Goal: Communication & Community: Answer question/provide support

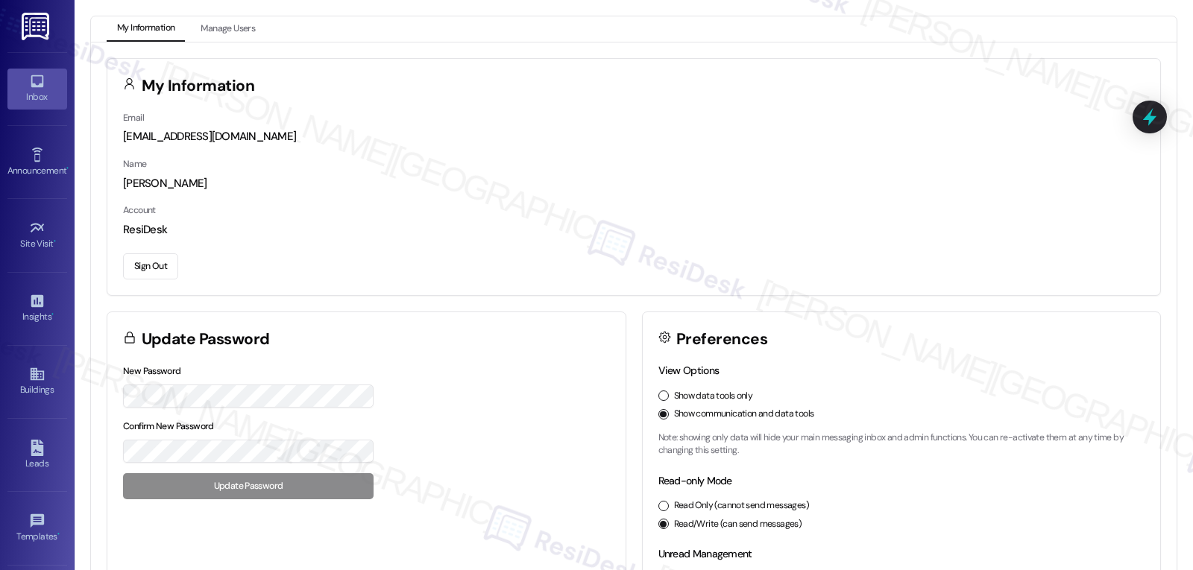
click at [34, 79] on icon at bounding box center [37, 81] width 16 height 16
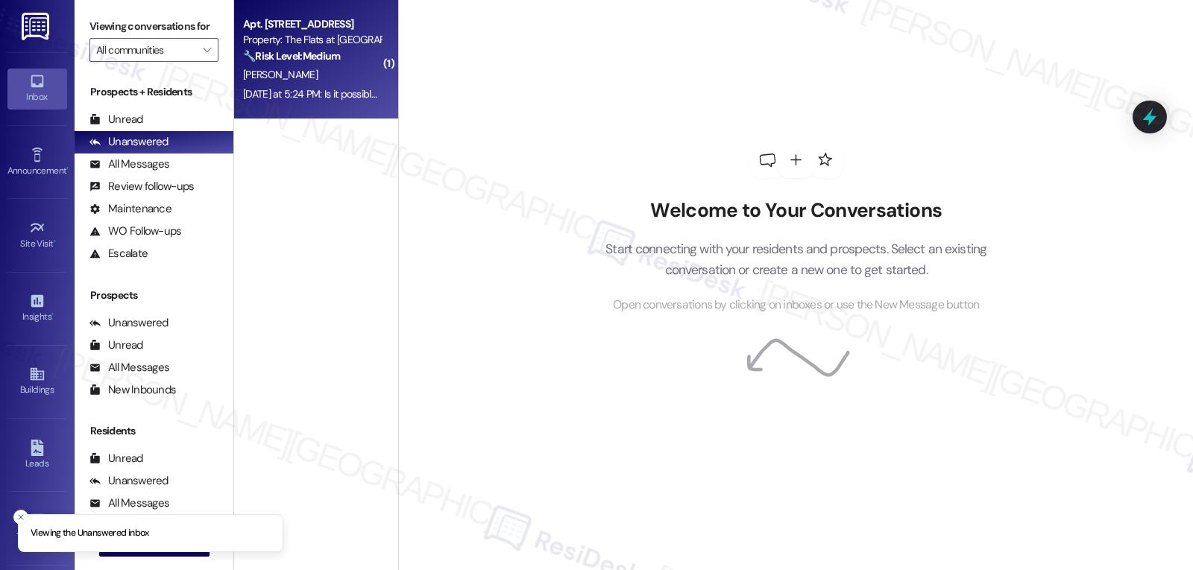
click at [319, 115] on div "Apt. [STREET_ADDRESS] Property: The Flats at [GEOGRAPHIC_DATA] 🔧 Risk Level: Me…" at bounding box center [316, 59] width 164 height 119
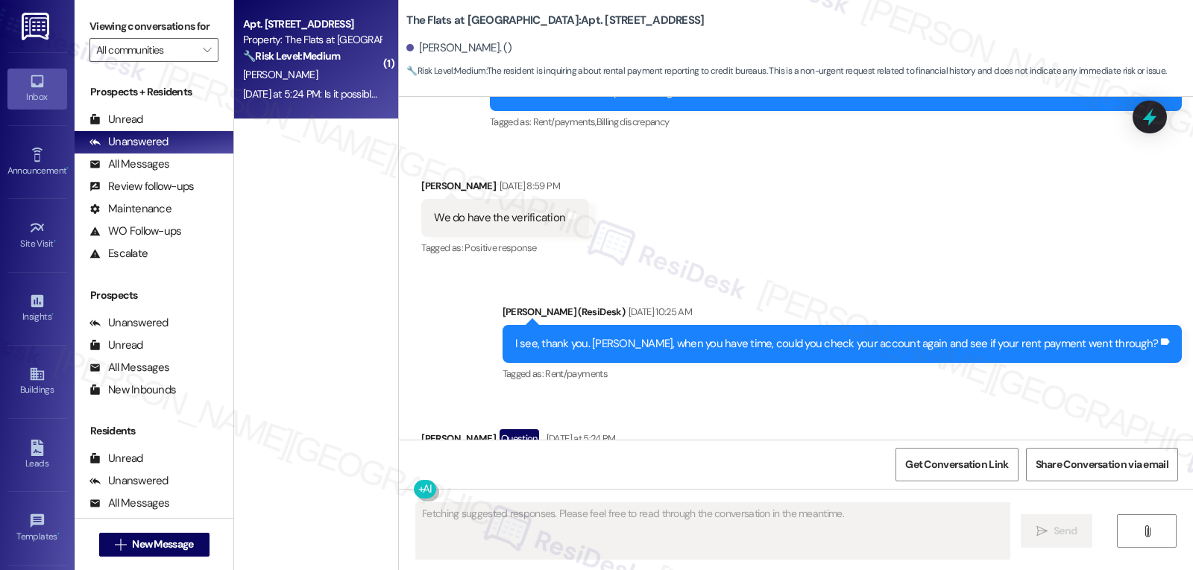
scroll to position [995, 0]
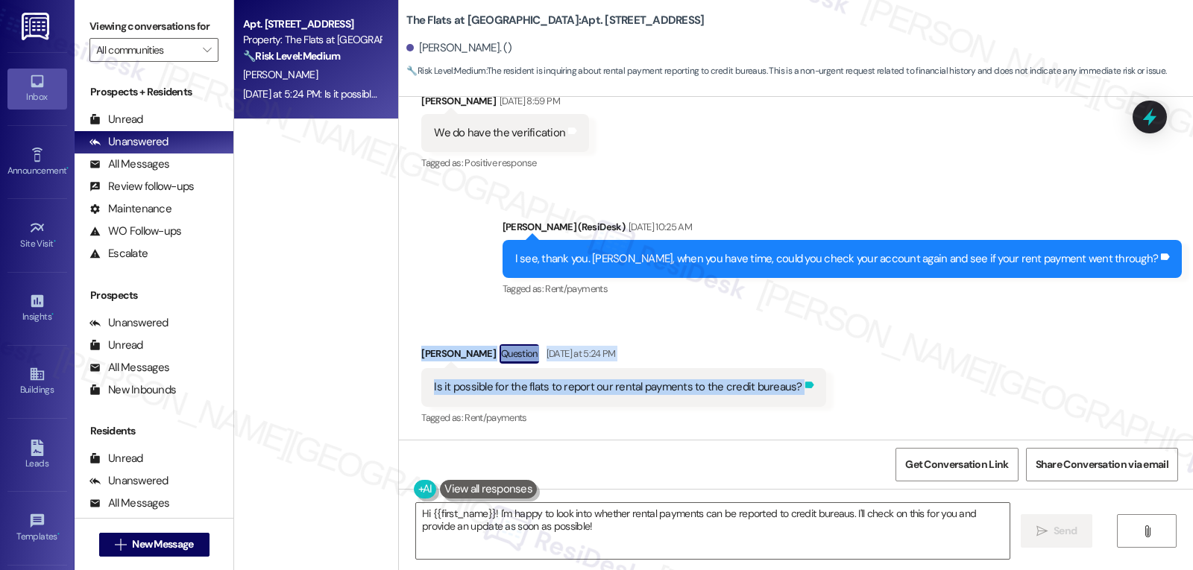
drag, startPoint x: 410, startPoint y: 356, endPoint x: 792, endPoint y: 388, distance: 383.1
click at [792, 388] on div "Received via SMS [PERSON_NAME] Question [DATE] at 5:24 PM Is it possible for th…" at bounding box center [623, 386] width 426 height 107
copy div "[PERSON_NAME] Question [DATE] at 5:24 PM Is it possible for the flats to report…"
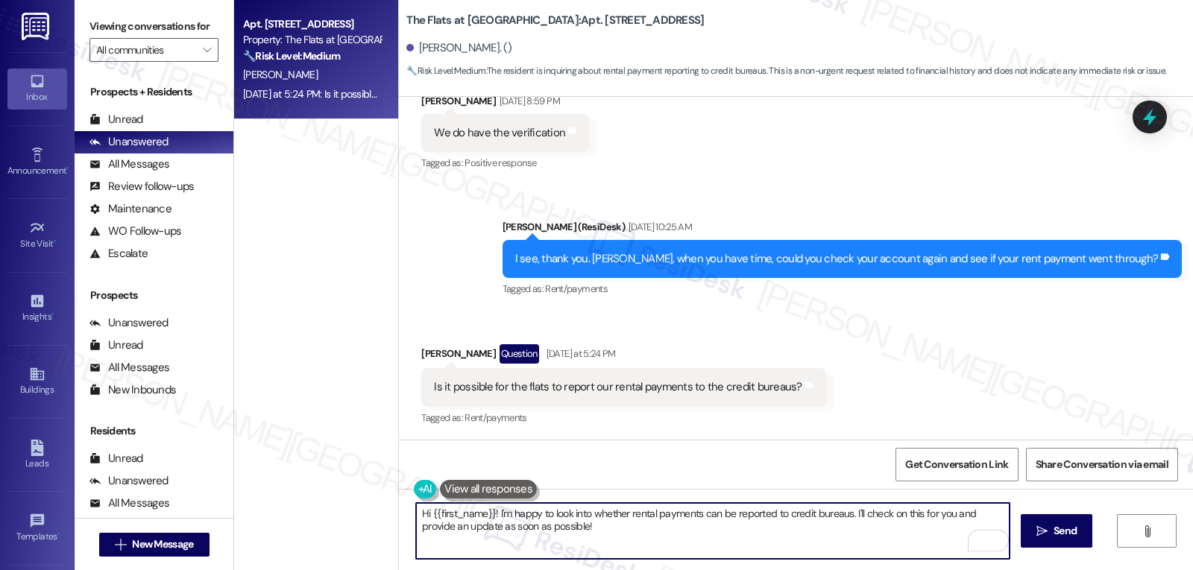
drag, startPoint x: 843, startPoint y: 514, endPoint x: 396, endPoint y: 511, distance: 446.6
click at [399, 511] on div "Hi {{first_name}}! I'm happy to look into whether rental payments can be report…" at bounding box center [796, 545] width 794 height 112
paste textarea "[PERSON_NAME]! Thanks for reaching out. That’s a great question. Some propertie…"
click at [919, 541] on textarea "Hi [PERSON_NAME]! Thanks for reaching out. That’s a great question. Some proper…" at bounding box center [713, 531] width 594 height 56
type textarea "Hi [PERSON_NAME]! Thanks for reaching out. That’s a great question. Some proper…"
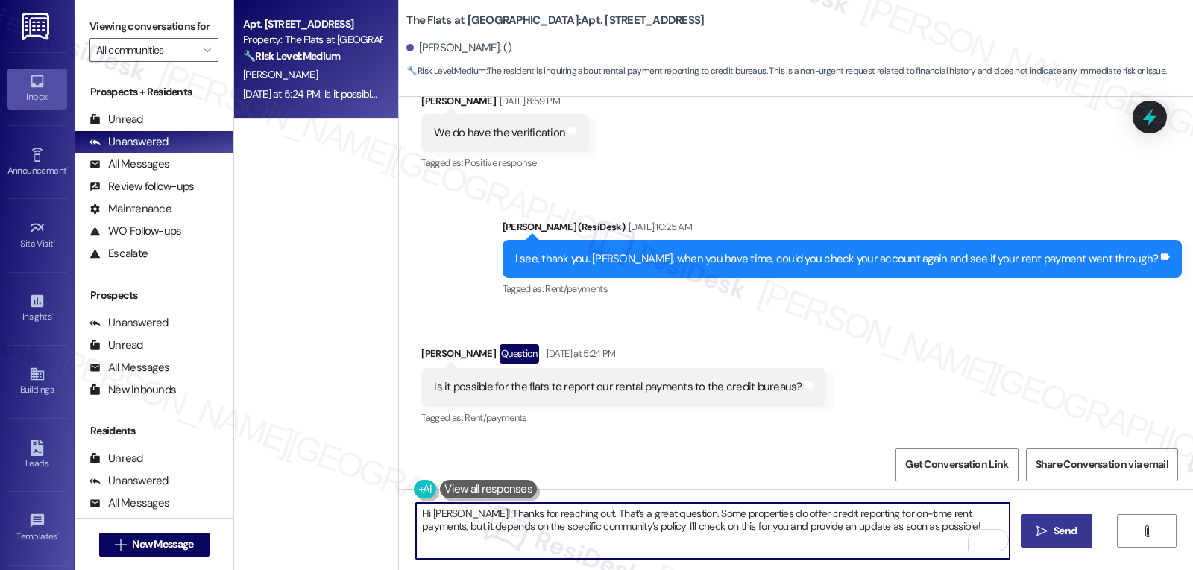
click at [1074, 538] on span "Send" at bounding box center [1065, 531] width 23 height 16
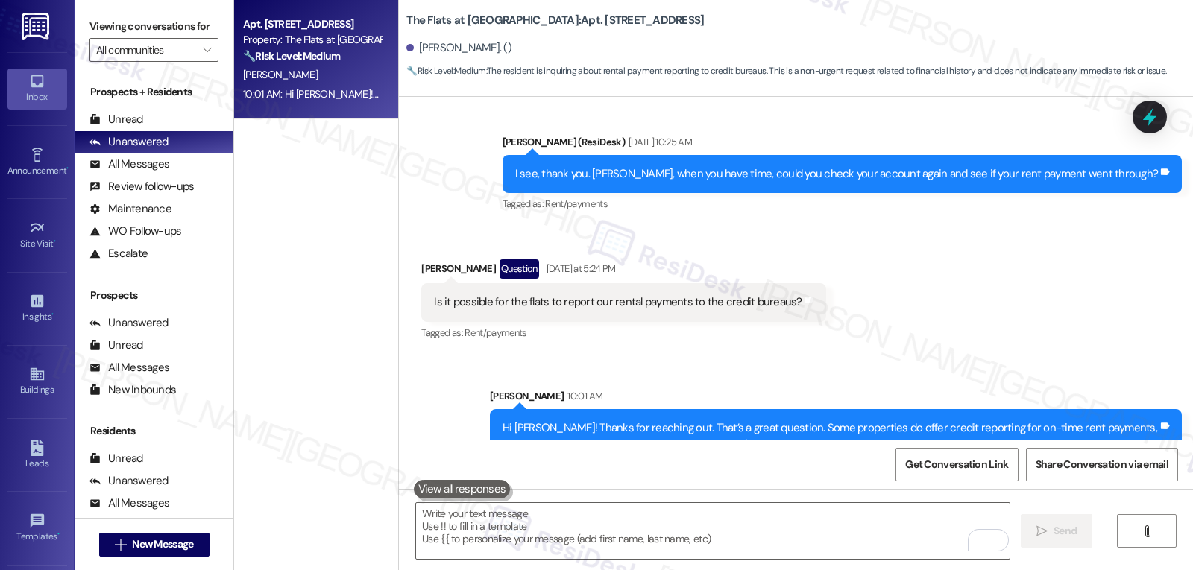
scroll to position [1115, 0]
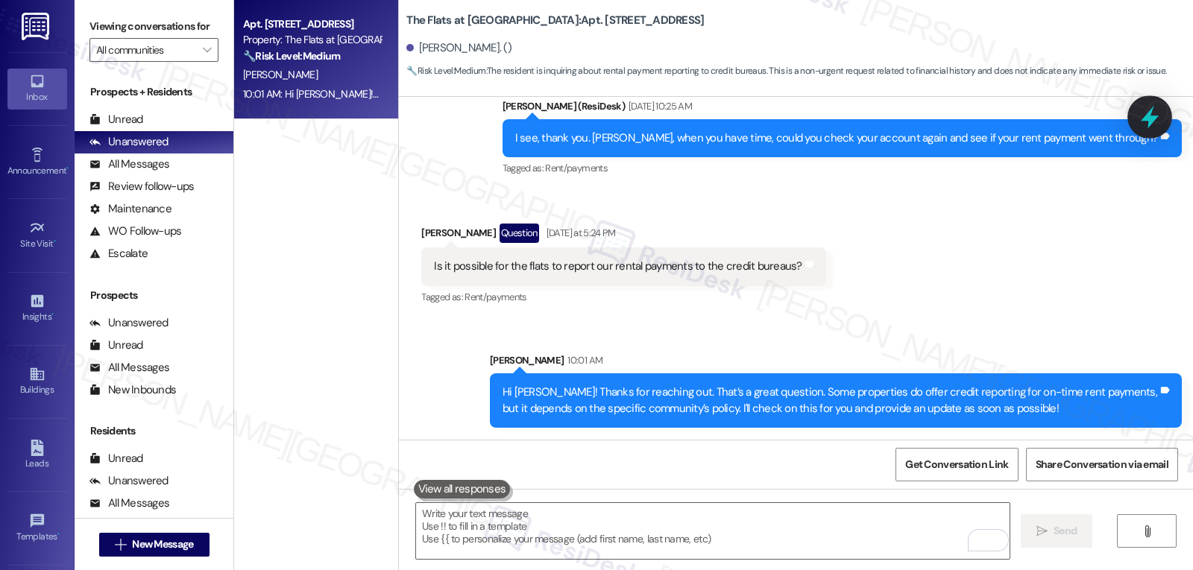
click at [1163, 113] on div at bounding box center [1149, 116] width 45 height 43
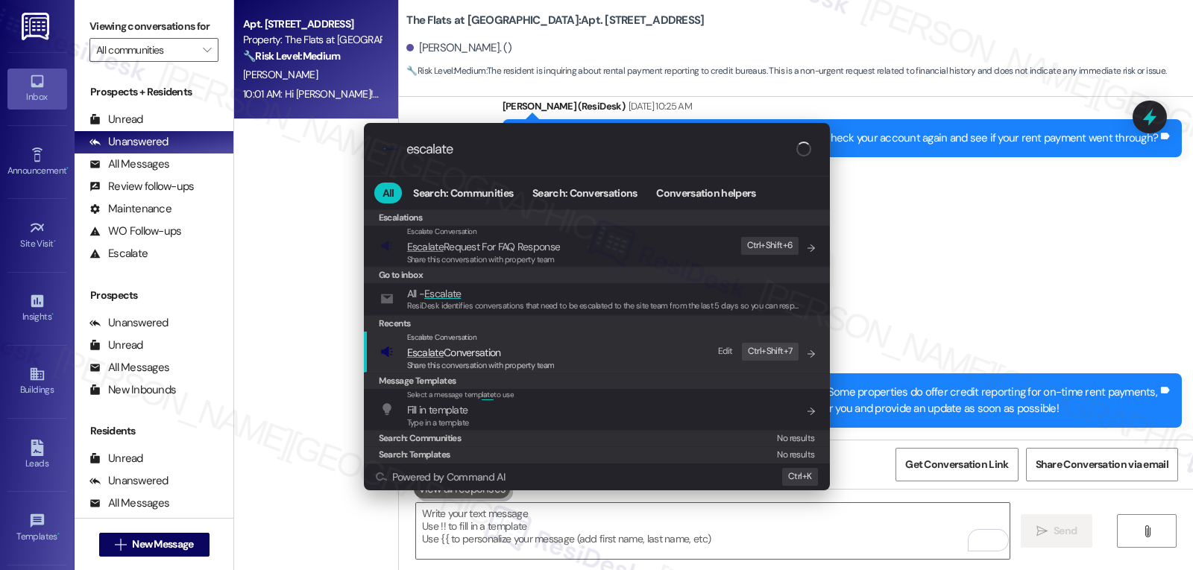
type input "escalate"
click at [494, 356] on span "Escalate Conversation" at bounding box center [454, 352] width 94 height 13
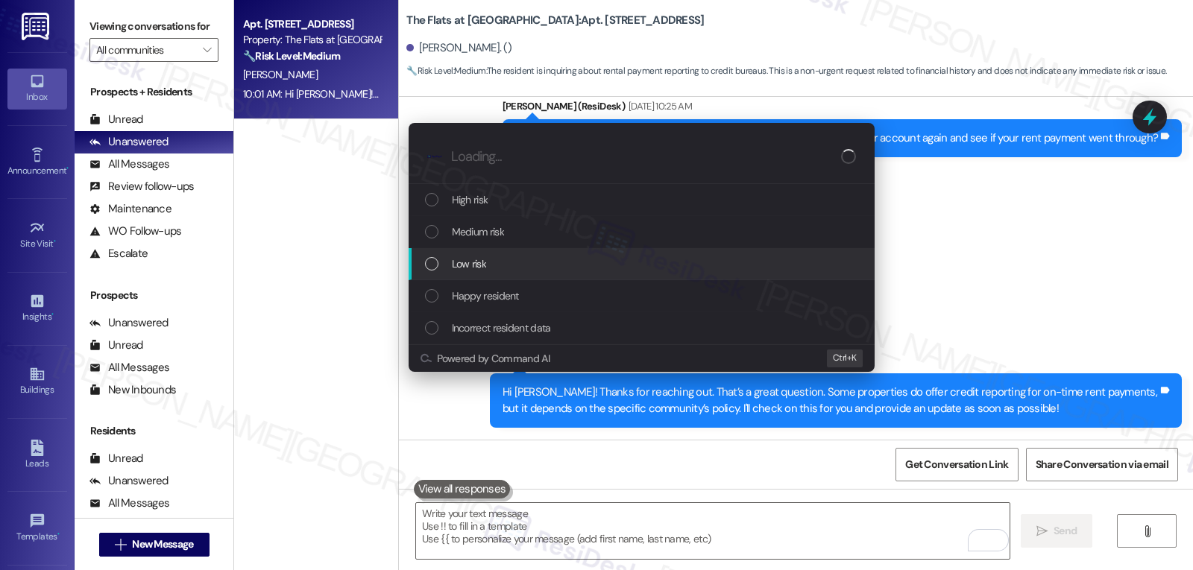
click at [529, 256] on div "Low risk" at bounding box center [643, 264] width 436 height 16
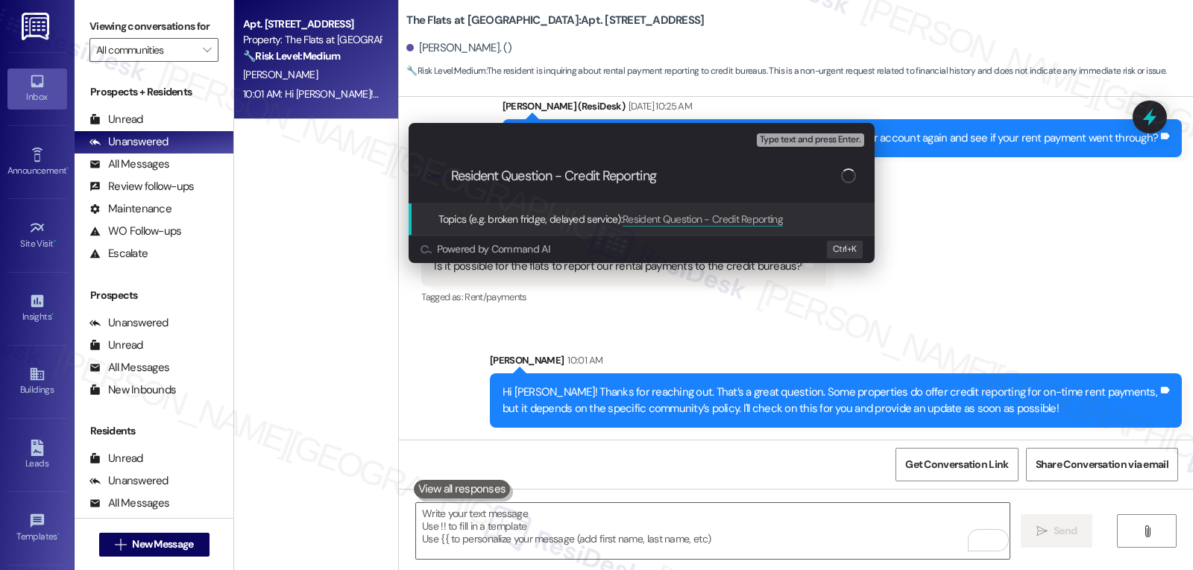
type input "Resident Question - Credit Reporting"
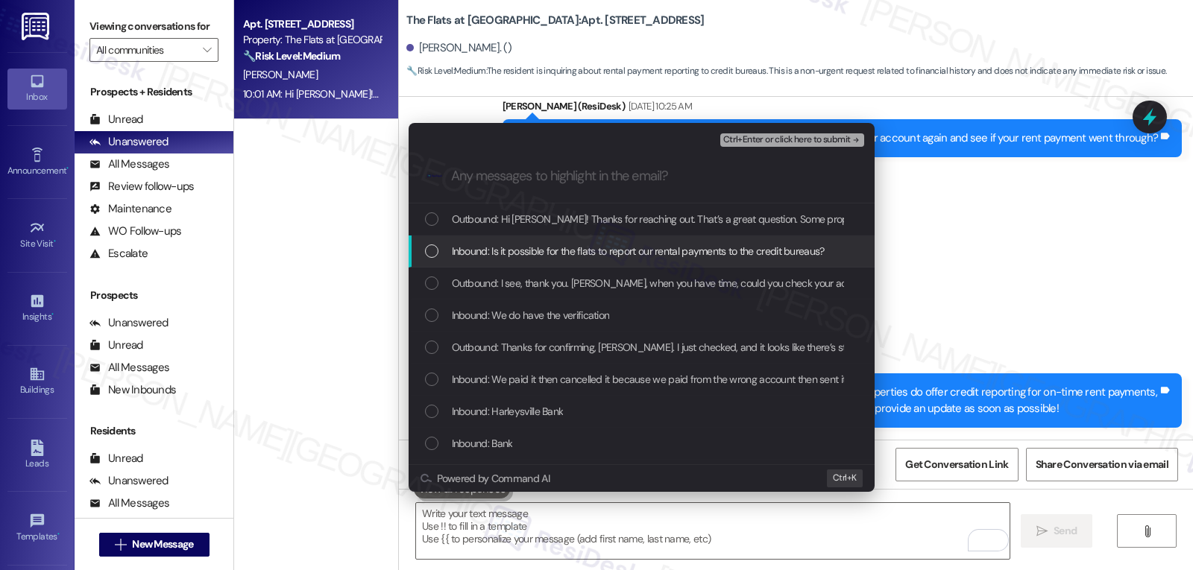
click at [429, 246] on div "List of options" at bounding box center [431, 251] width 13 height 13
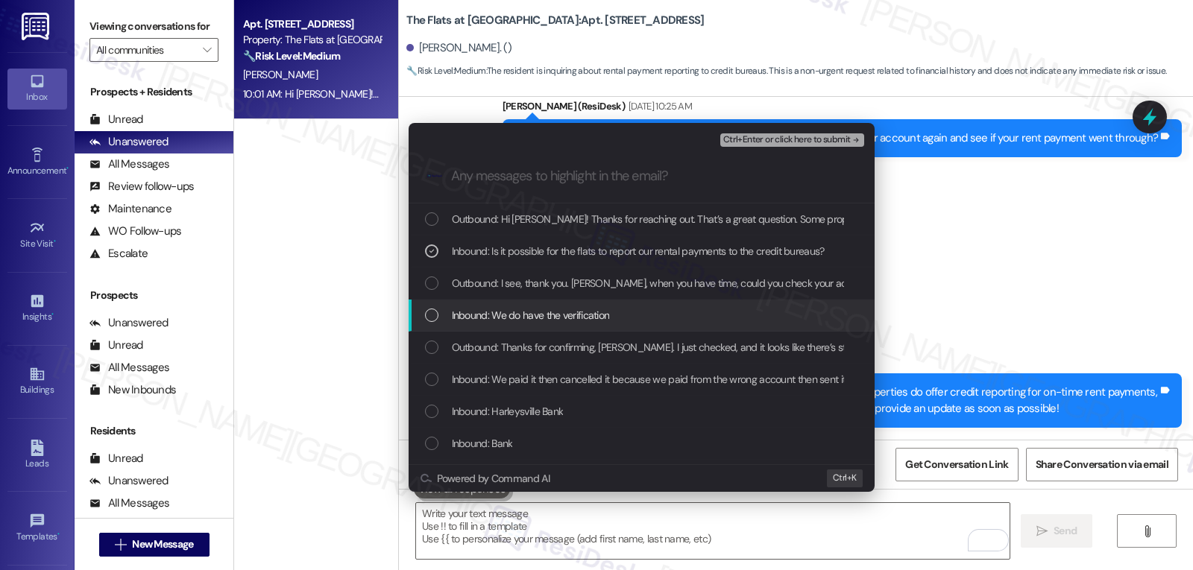
click at [429, 319] on div "List of options" at bounding box center [431, 315] width 13 height 13
click at [426, 315] on icon "List of options" at bounding box center [431, 315] width 10 height 10
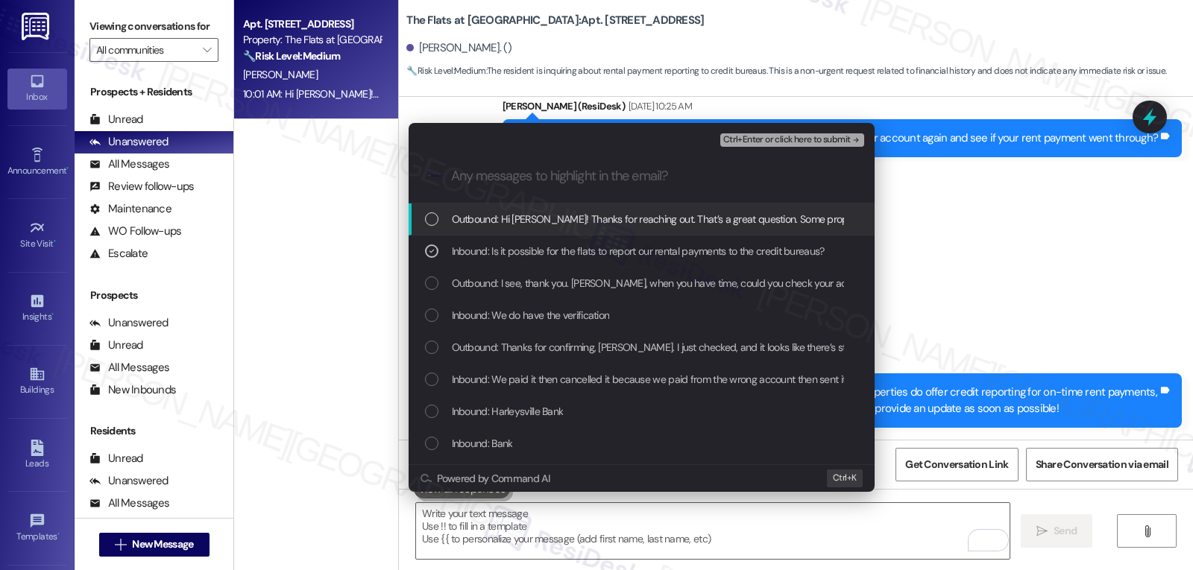
click at [816, 146] on button "Ctrl+Enter or click here to submit" at bounding box center [792, 139] width 144 height 13
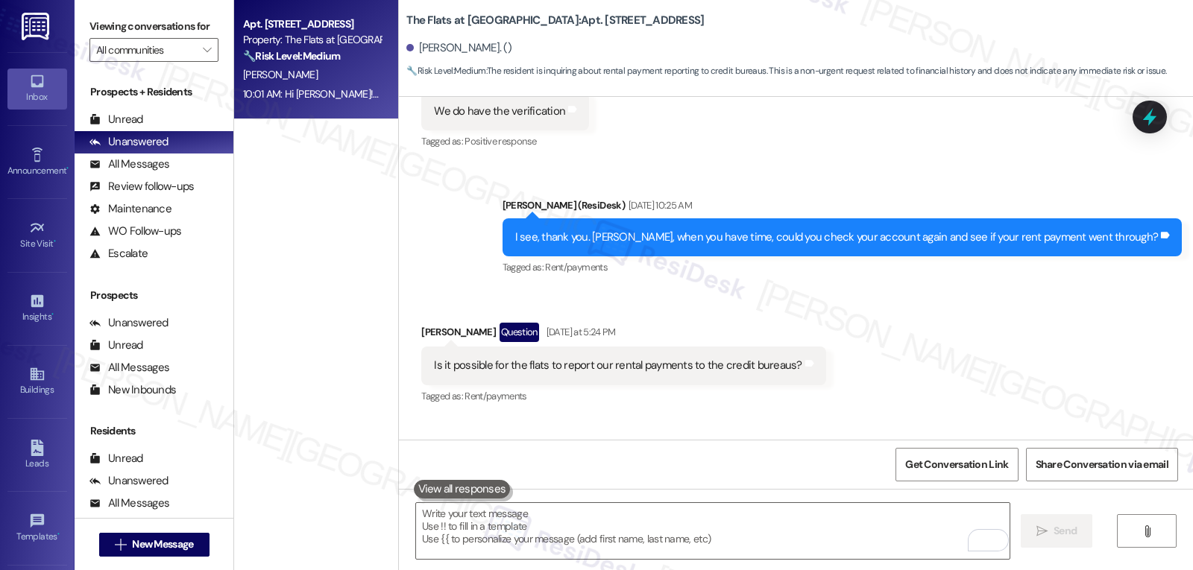
scroll to position [995, 0]
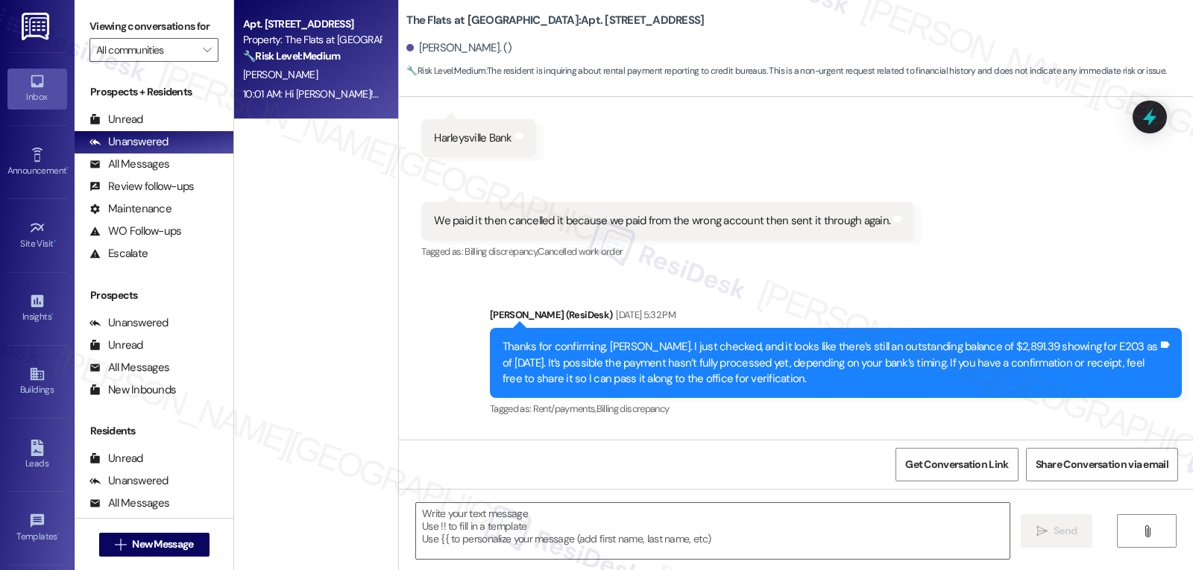
type textarea "Fetching suggested responses. Please feel free to read through the conversation…"
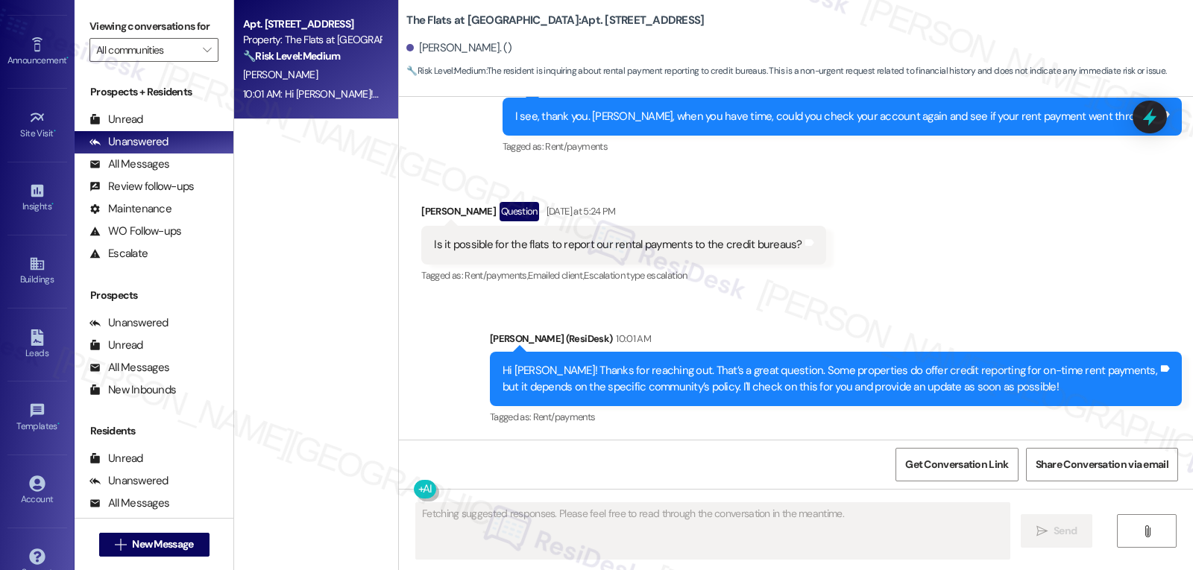
scroll to position [141, 0]
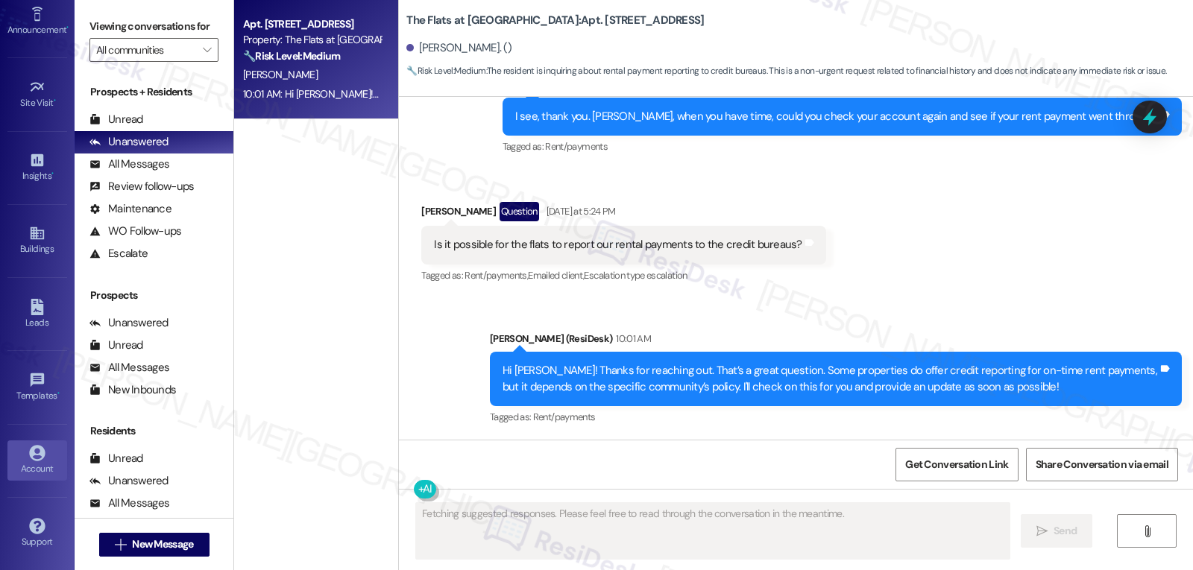
click at [43, 471] on div "Account" at bounding box center [37, 469] width 75 height 15
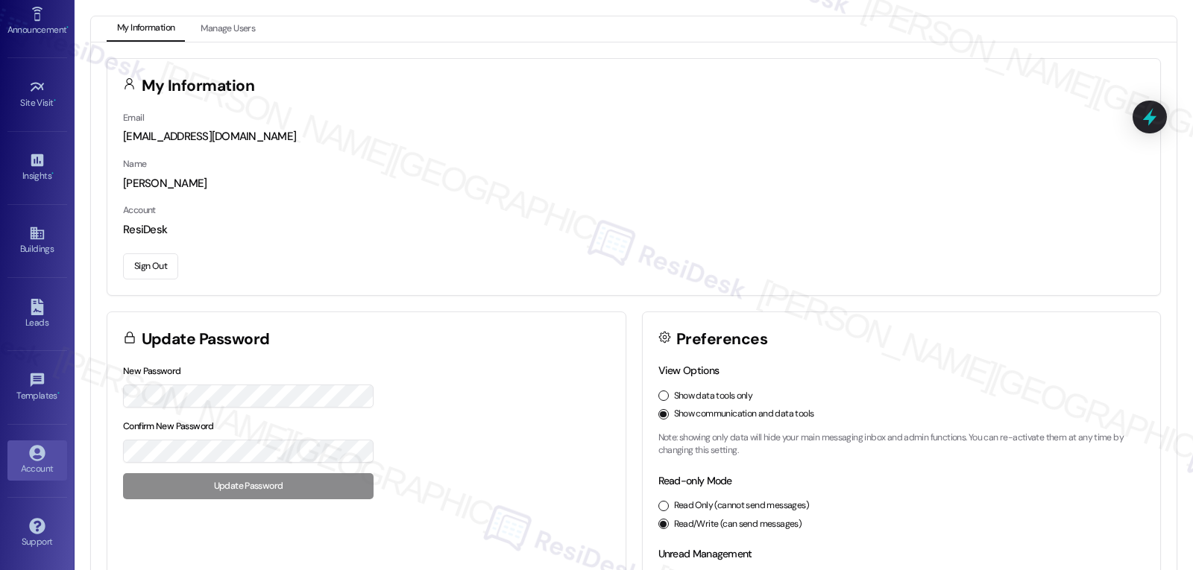
click at [166, 269] on button "Sign Out" at bounding box center [150, 267] width 55 height 26
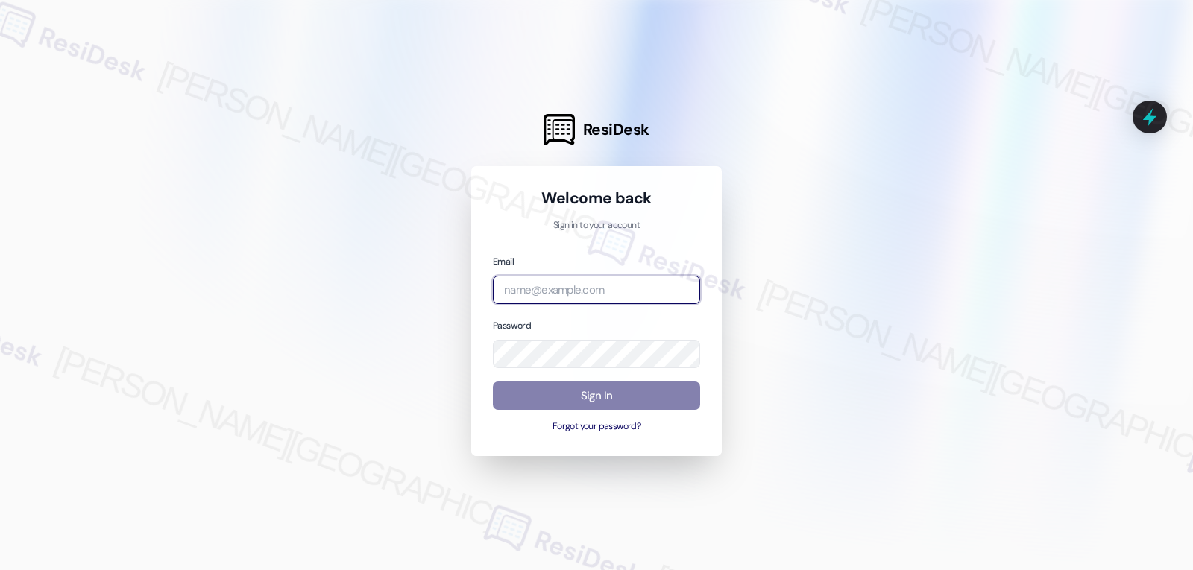
click at [526, 303] on input "email" at bounding box center [596, 290] width 207 height 29
paste input "automated-surveys-archway_equities-jomar.punay@archway_[DOMAIN_NAME]"
type input "automated-surveys-archway_equities-jomar.punay@archway_[DOMAIN_NAME]"
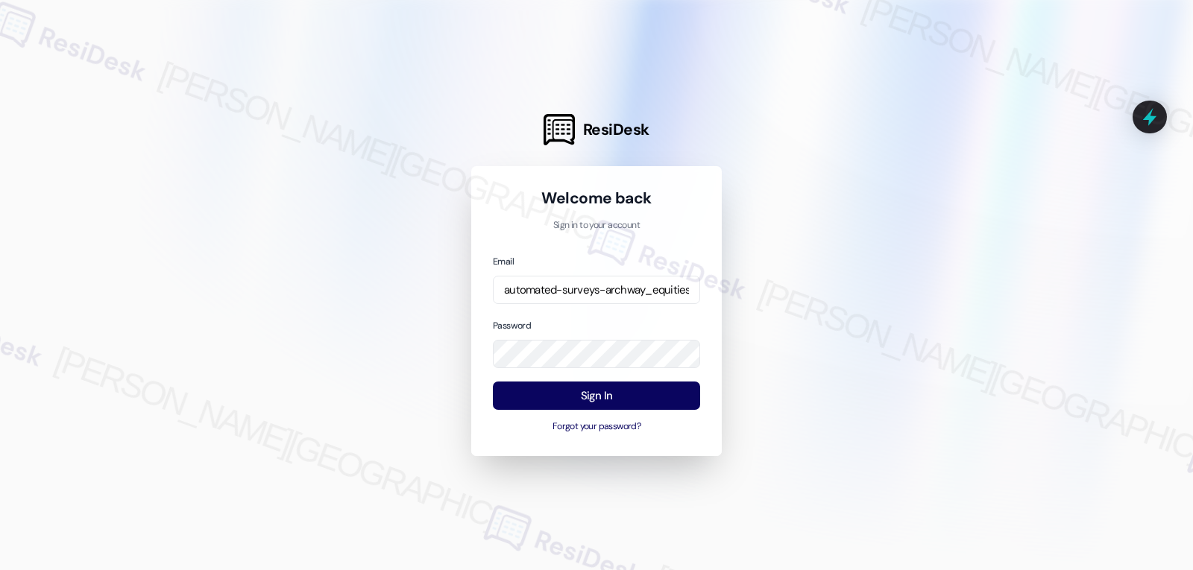
click at [581, 318] on div "Password" at bounding box center [596, 343] width 207 height 51
click at [617, 385] on button "Sign In" at bounding box center [596, 396] width 207 height 29
